Goal: Task Accomplishment & Management: Manage account settings

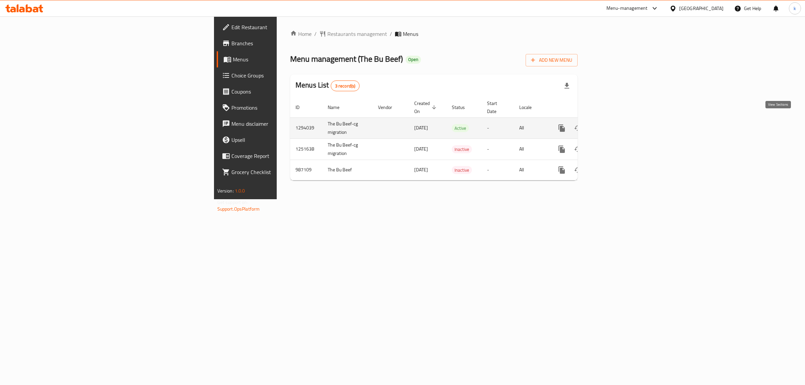
click at [614, 124] on icon "enhanced table" at bounding box center [610, 128] width 8 height 8
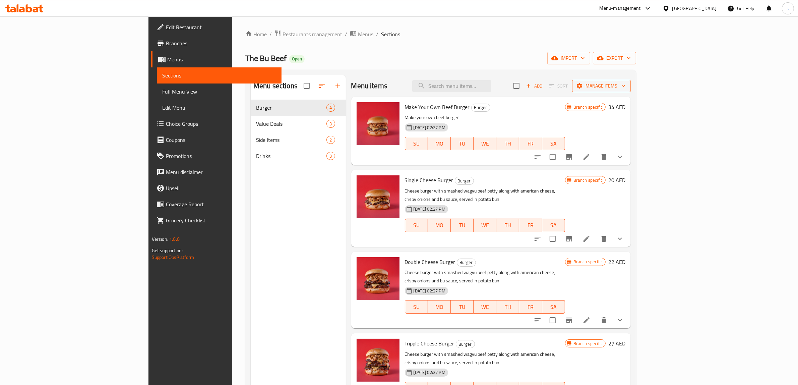
click at [626, 87] on span "Manage items" at bounding box center [602, 86] width 48 height 8
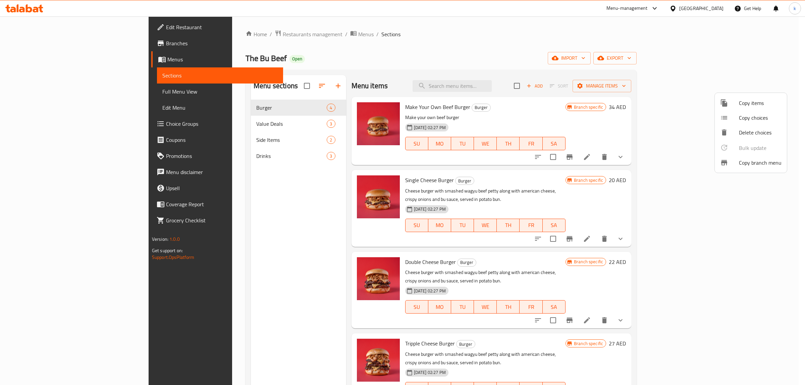
click at [753, 163] on span "Copy branch menu" at bounding box center [760, 163] width 43 height 8
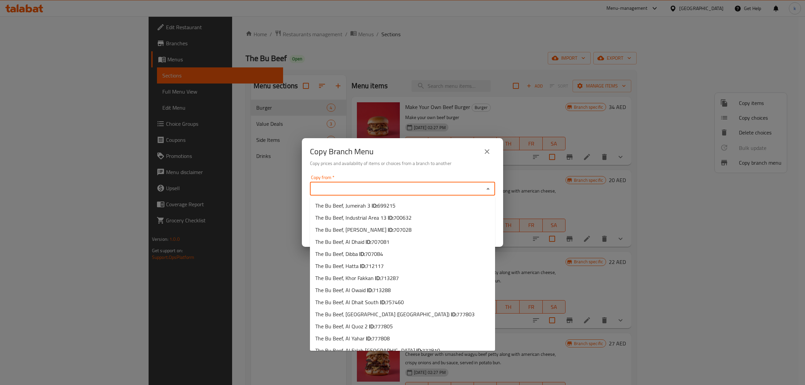
click at [359, 188] on input "Copy from   *" at bounding box center [397, 188] width 170 height 9
paste input "777805"
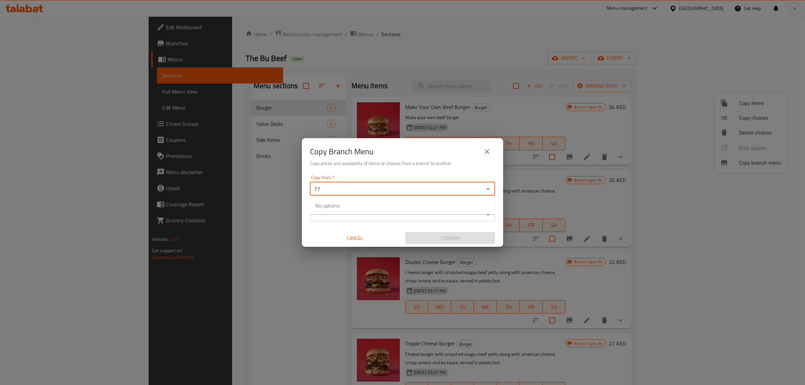
type input "7"
click at [388, 183] on div "Copy from *" at bounding box center [402, 188] width 185 height 13
paste input "699215"
type input "6"
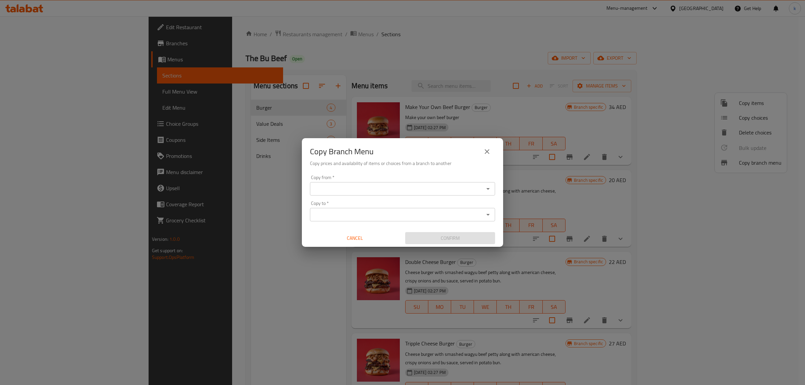
click at [374, 195] on div "Copy from   * Copy from * Copy to   * Copy to * Cancel Confirm" at bounding box center [402, 209] width 201 height 75
click at [374, 194] on div "Copy from *" at bounding box center [402, 188] width 185 height 13
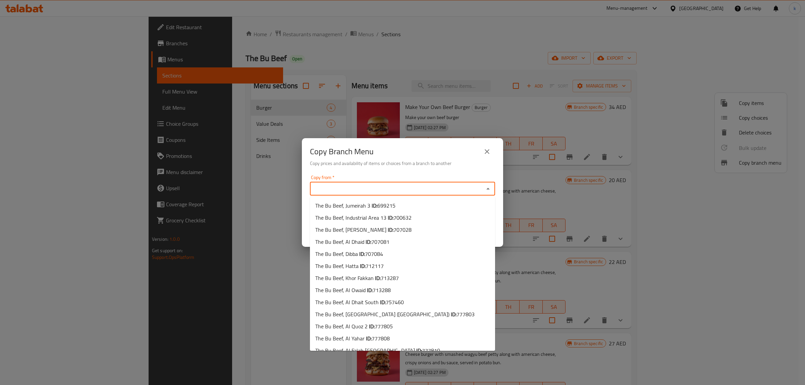
click at [376, 184] on input "Copy from   *" at bounding box center [397, 188] width 170 height 9
click at [425, 205] on li "The Bu Beef, Jumeirah 3 ID: 699215" at bounding box center [402, 206] width 185 height 12
type input "The Bu Beef, Jumeirah 3"
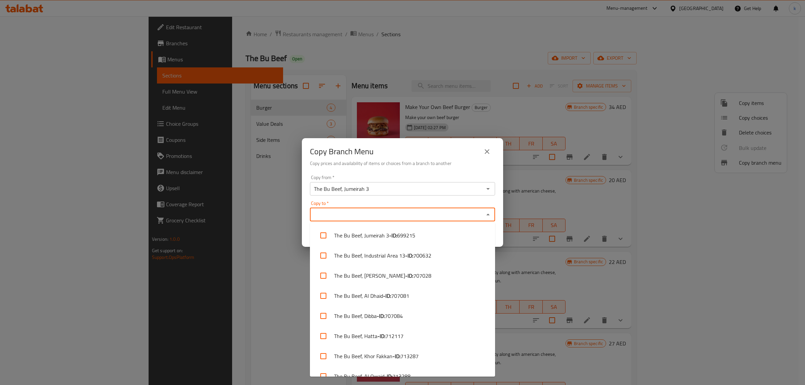
click at [320, 216] on input "Copy to   *" at bounding box center [397, 214] width 170 height 9
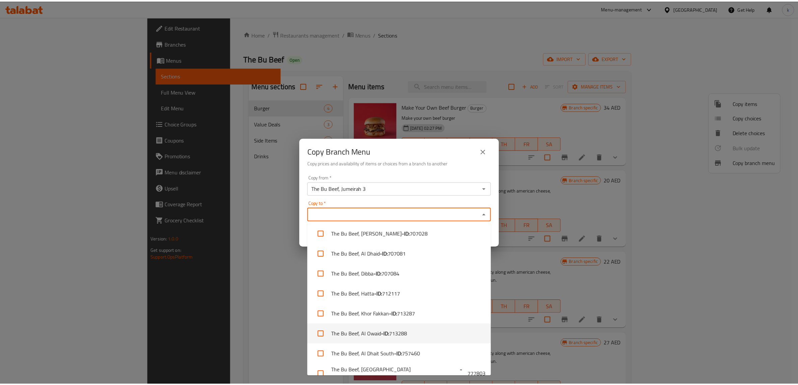
scroll to position [84, 0]
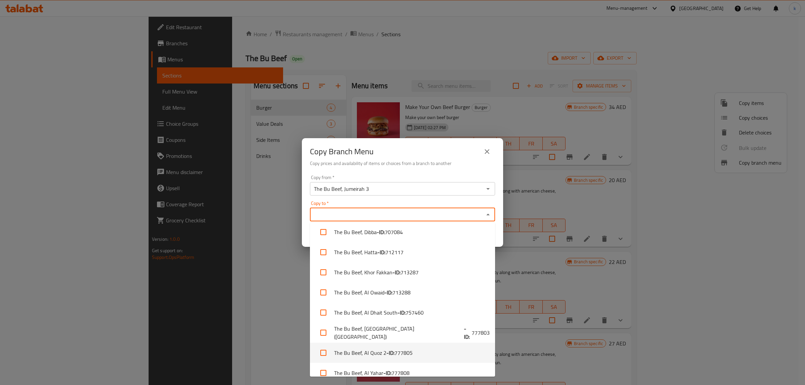
click at [410, 351] on span "777805" at bounding box center [403, 353] width 18 height 8
checkbox input "true"
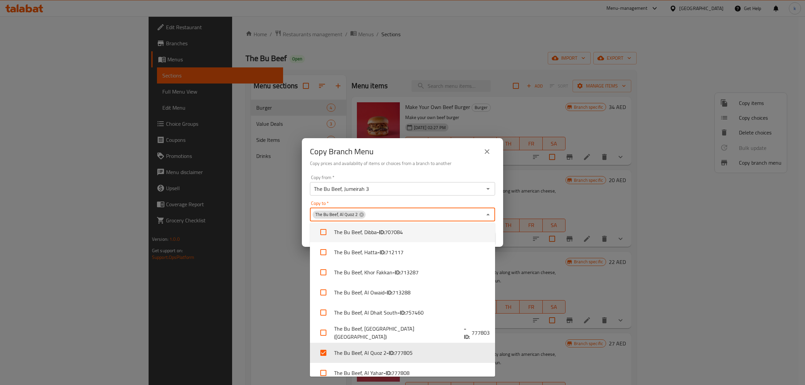
click at [384, 215] on input "Copy to   *" at bounding box center [424, 214] width 116 height 9
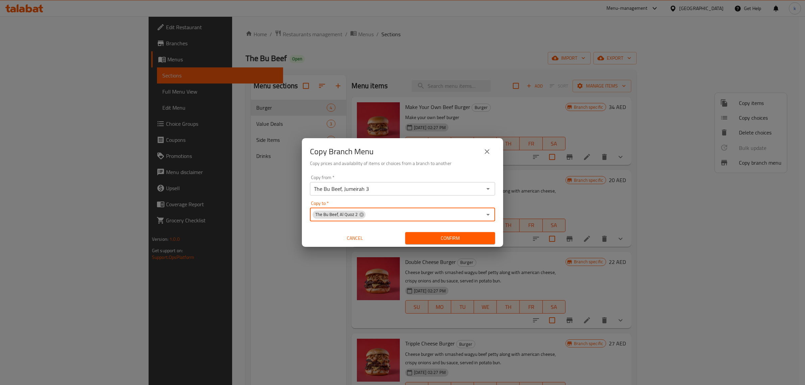
click at [374, 189] on input "The Bu Beef, Jumeirah 3" at bounding box center [397, 188] width 170 height 9
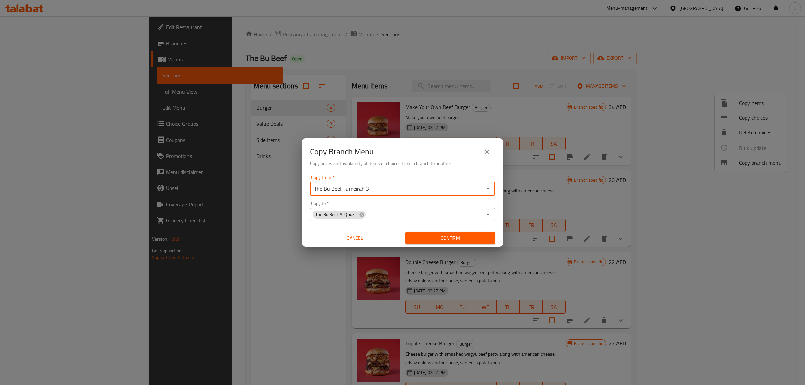
click at [406, 191] on input "The Bu Beef, Jumeirah 3" at bounding box center [397, 188] width 170 height 9
click at [490, 187] on icon "Open" at bounding box center [488, 189] width 8 height 8
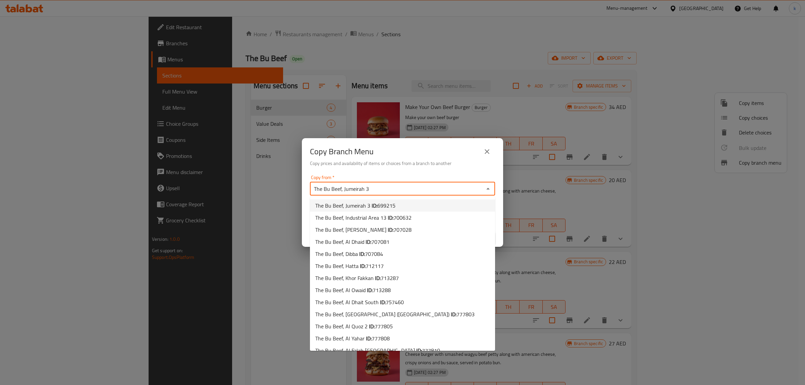
click at [387, 206] on span "699215" at bounding box center [386, 206] width 18 height 10
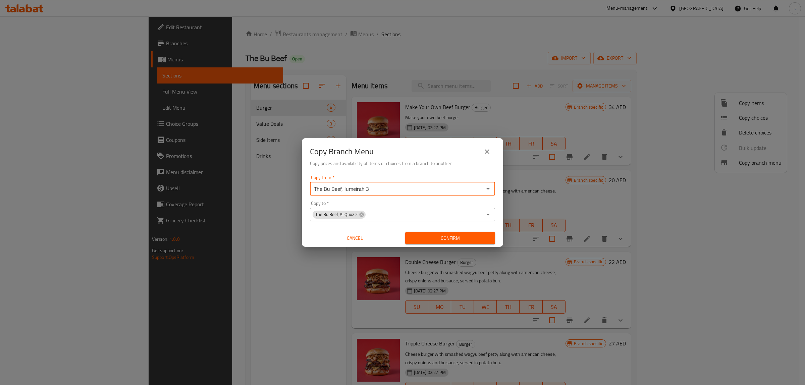
click at [453, 239] on span "Confirm" at bounding box center [449, 238] width 79 height 8
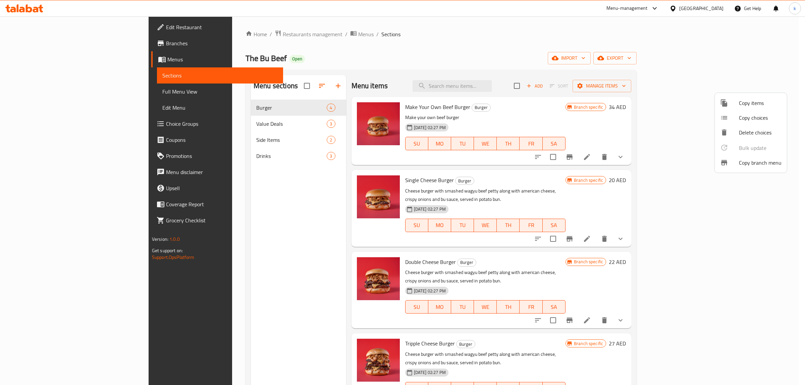
click at [62, 94] on div at bounding box center [402, 192] width 805 height 385
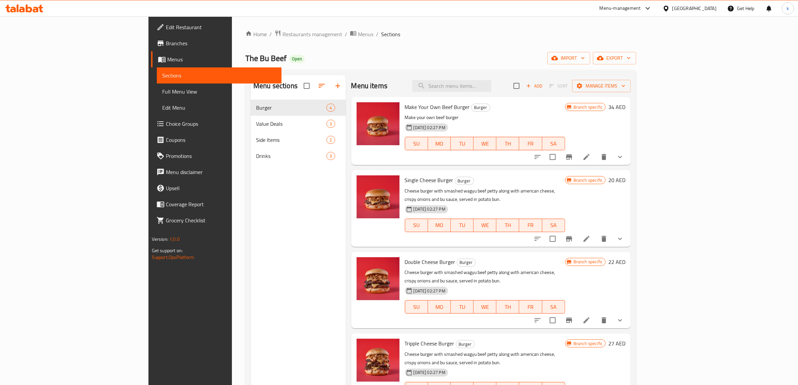
click at [162, 88] on span "Full Menu View" at bounding box center [219, 92] width 114 height 8
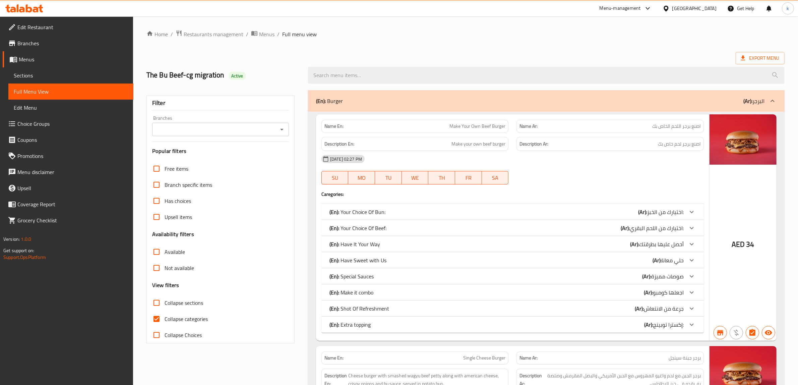
click at [200, 315] on span "Collapse categories" at bounding box center [186, 319] width 43 height 8
click at [165, 315] on input "Collapse categories" at bounding box center [157, 319] width 16 height 16
checkbox input "false"
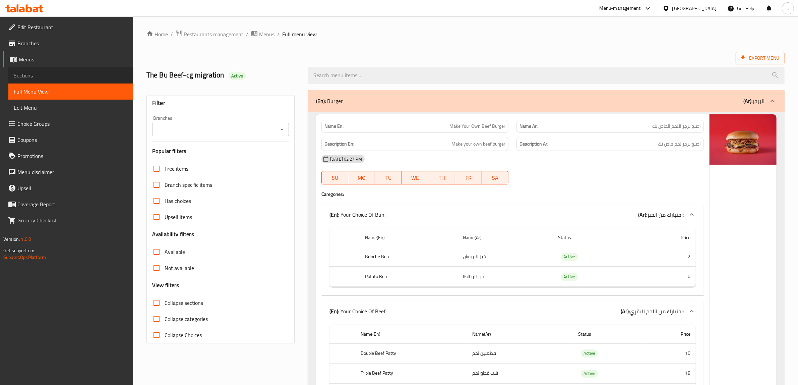
click at [86, 76] on span "Sections" at bounding box center [71, 75] width 114 height 8
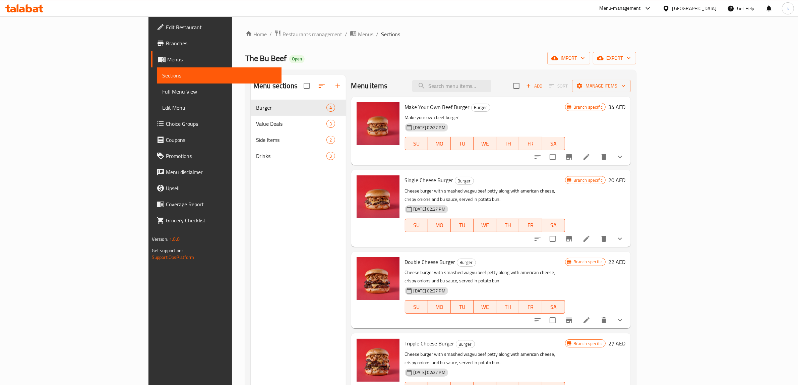
click at [151, 47] on link "Branches" at bounding box center [216, 43] width 131 height 16
